Goal: Transaction & Acquisition: Subscribe to service/newsletter

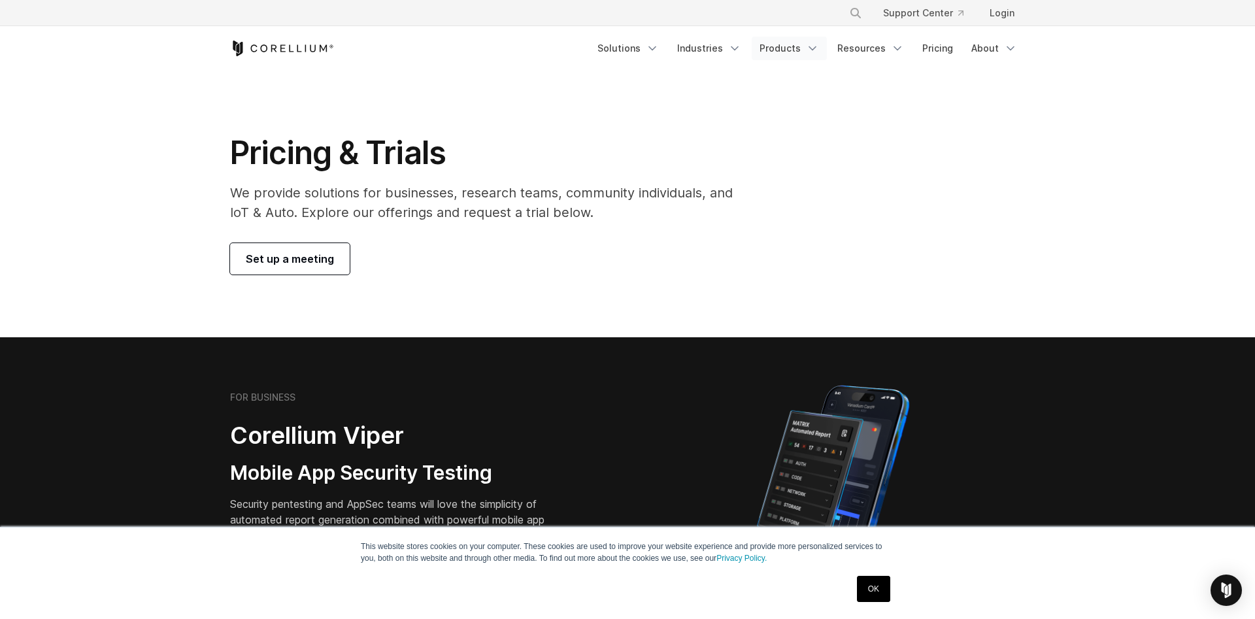
click at [803, 54] on link "Products" at bounding box center [789, 49] width 75 height 24
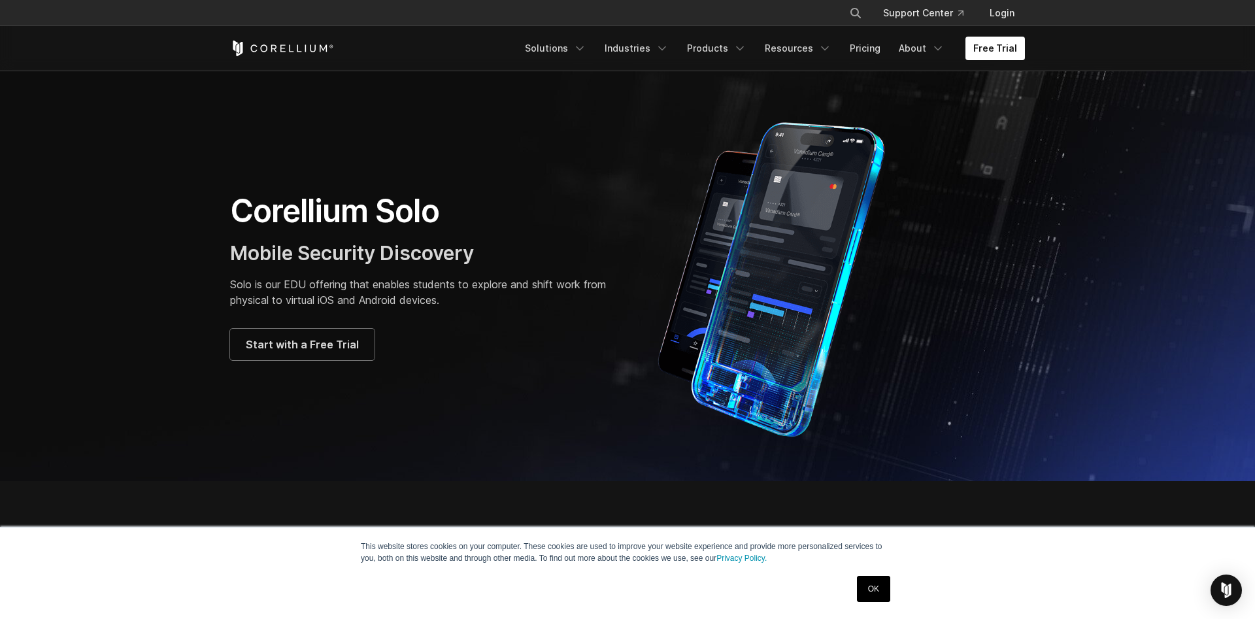
click at [871, 588] on link "OK" at bounding box center [873, 589] width 33 height 26
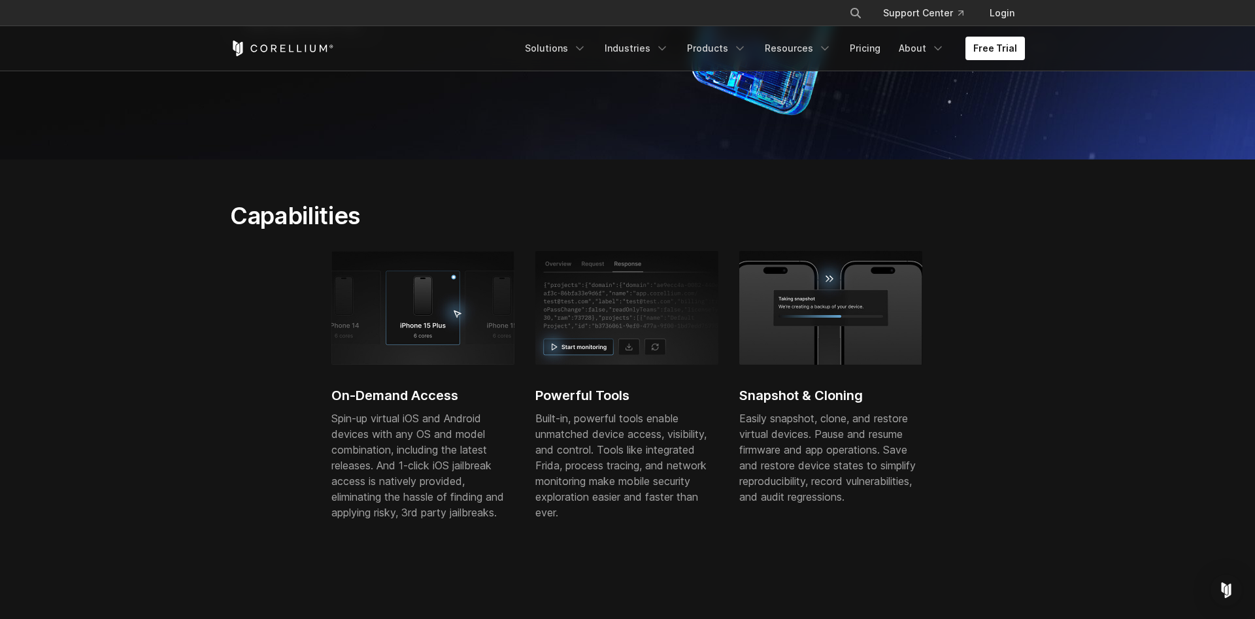
scroll to position [400, 0]
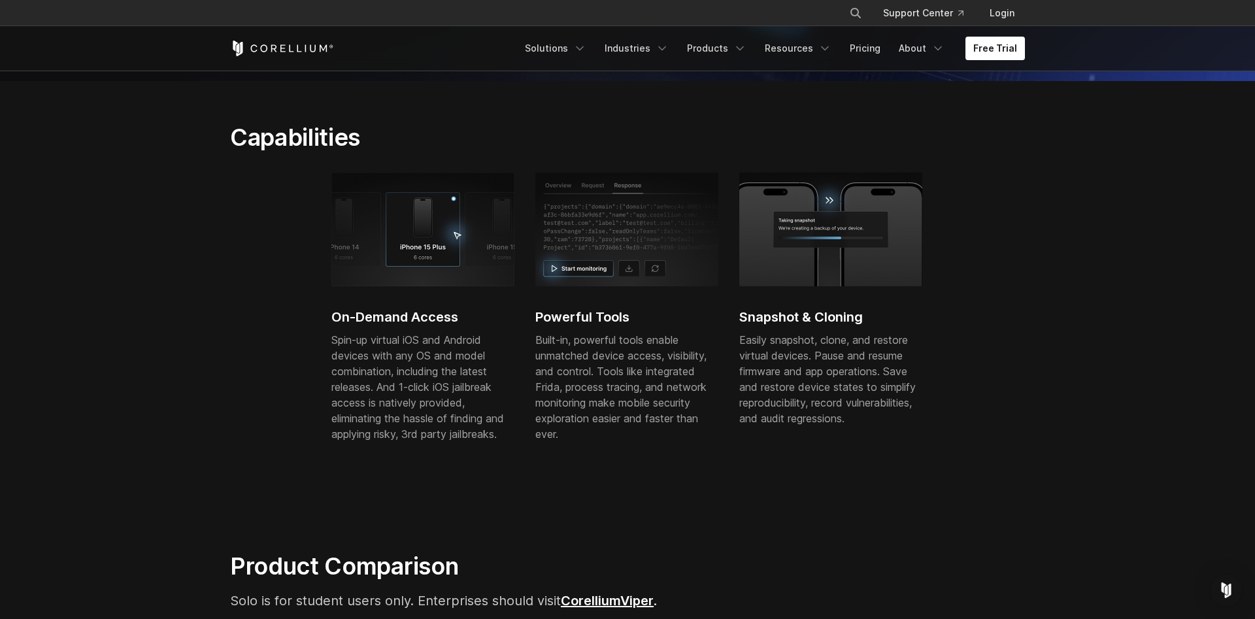
click at [384, 334] on p "Spin-up virtual iOS and Android devices with any OS and model combination, incl…" at bounding box center [422, 387] width 183 height 110
click at [610, 343] on p "Built-in, powerful tools enable unmatched device access, visibility, and contro…" at bounding box center [626, 387] width 183 height 110
click at [795, 313] on h2 "Snapshot & Cloning" at bounding box center [830, 317] width 183 height 20
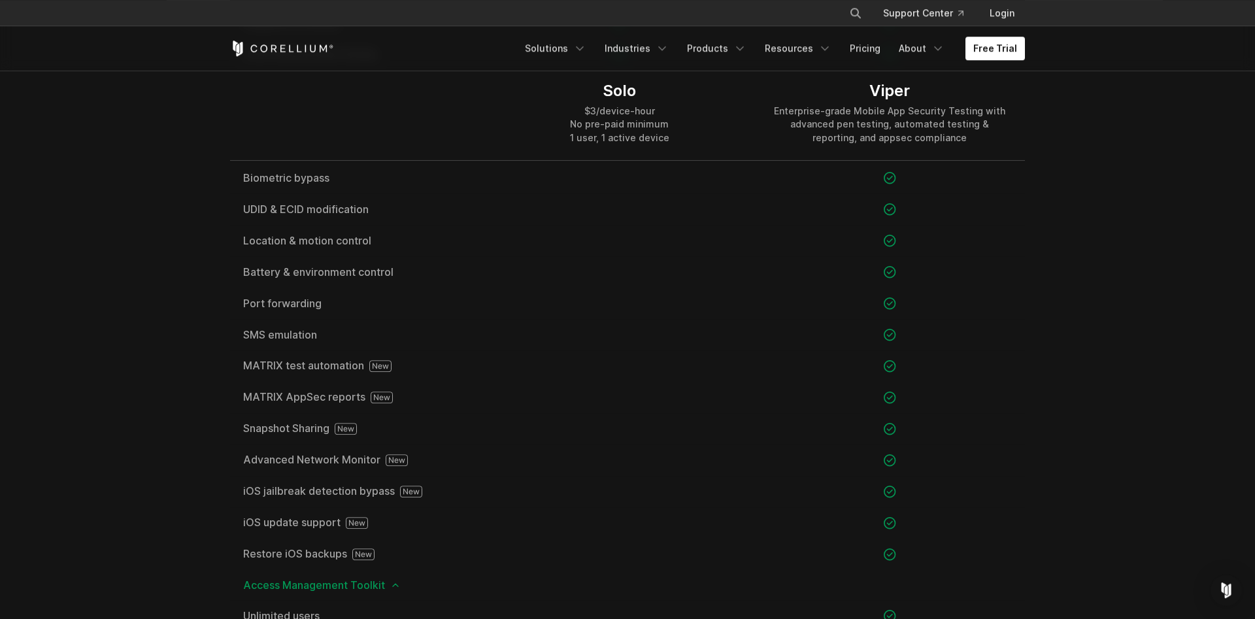
scroll to position [1267, 0]
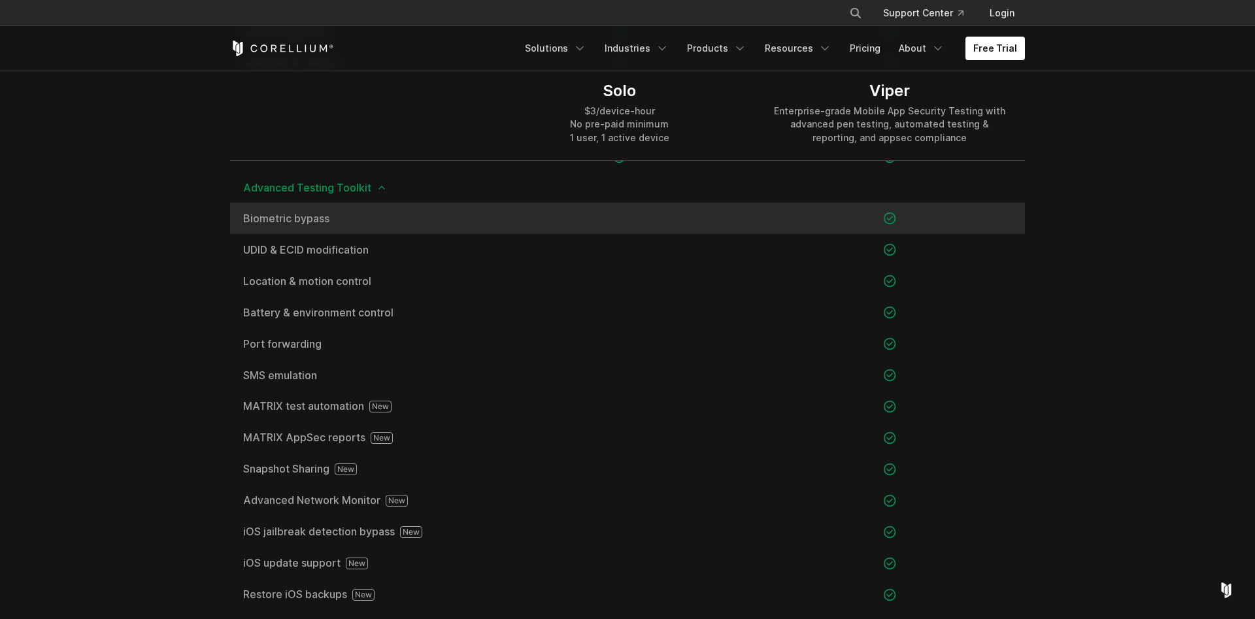
click at [382, 225] on div "Biometric bypass" at bounding box center [357, 218] width 254 height 31
click at [307, 216] on span "Biometric bypass" at bounding box center [357, 218] width 228 height 10
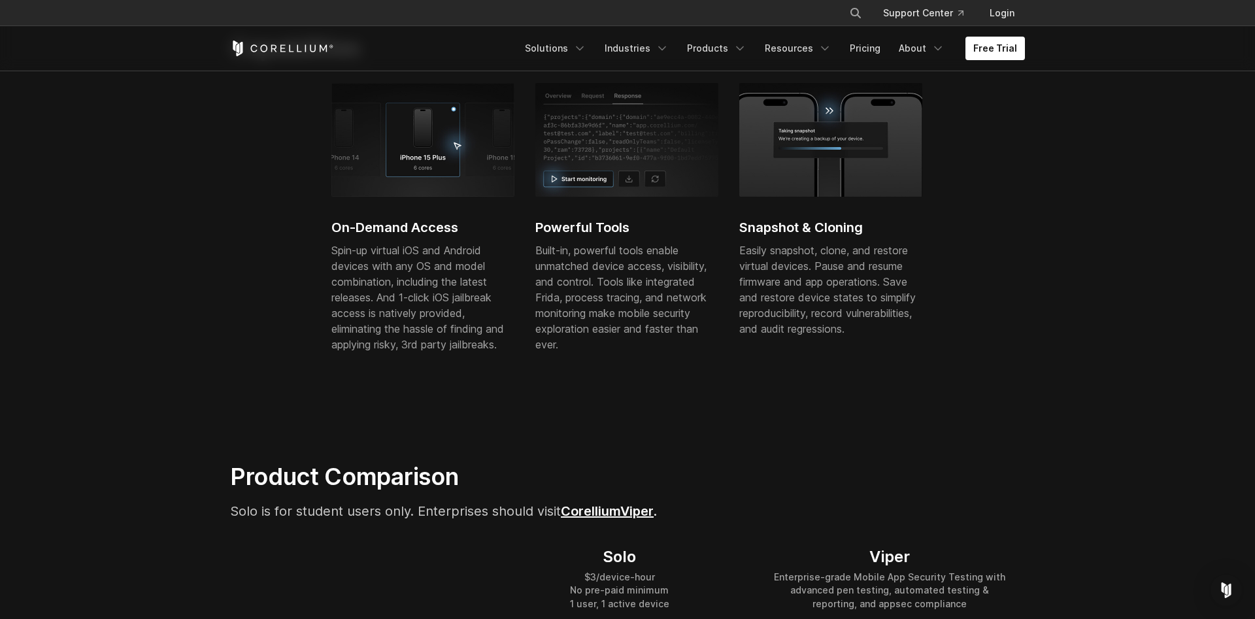
scroll to position [23, 0]
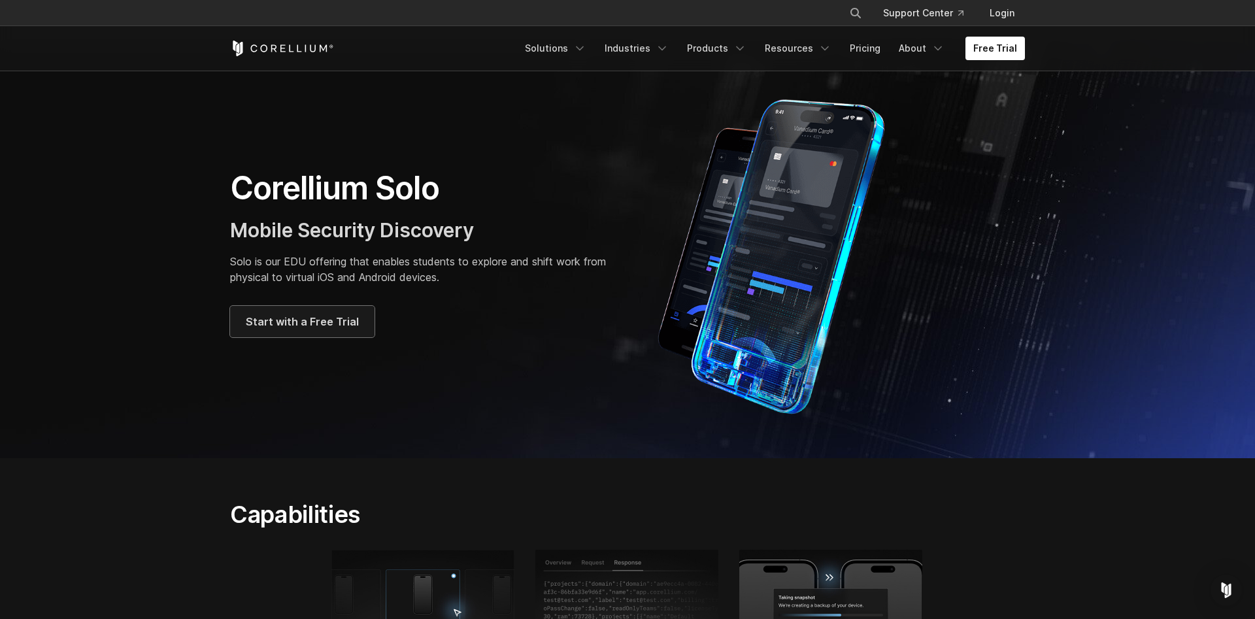
click at [341, 328] on span "Start with a Free Trial" at bounding box center [302, 322] width 113 height 16
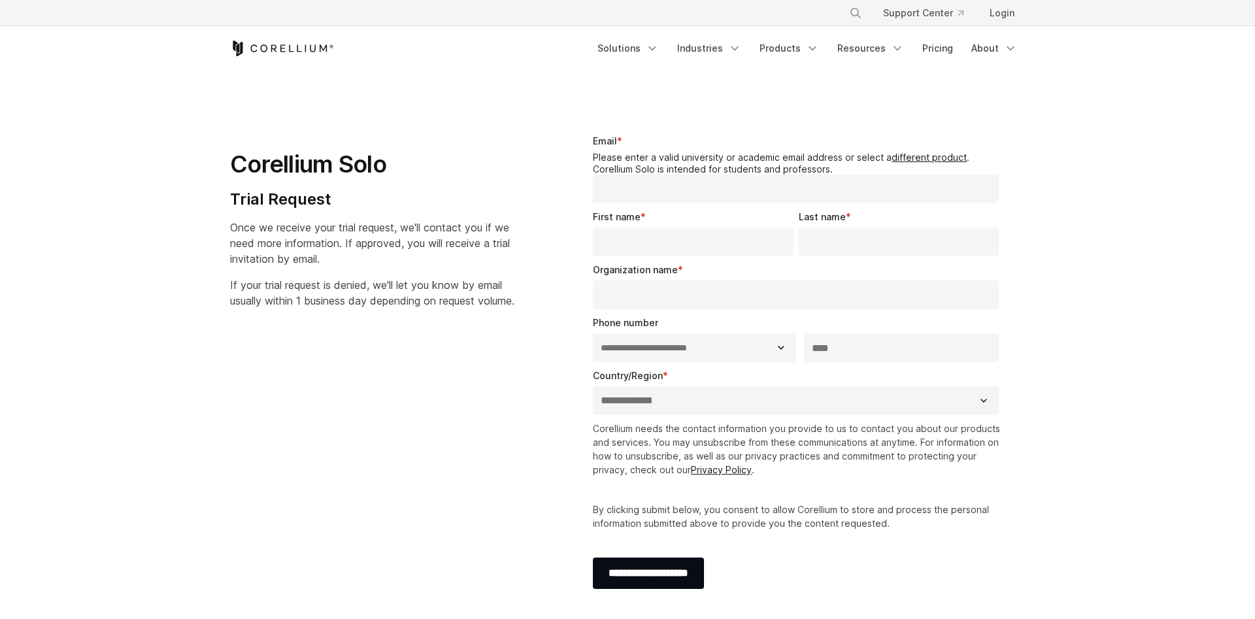
select select "**"
